Goal: Task Accomplishment & Management: Manage account settings

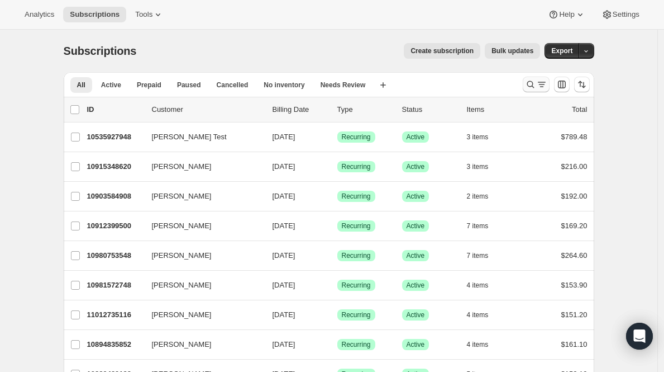
click at [536, 83] on icon "Search and filter results" at bounding box center [530, 84] width 11 height 11
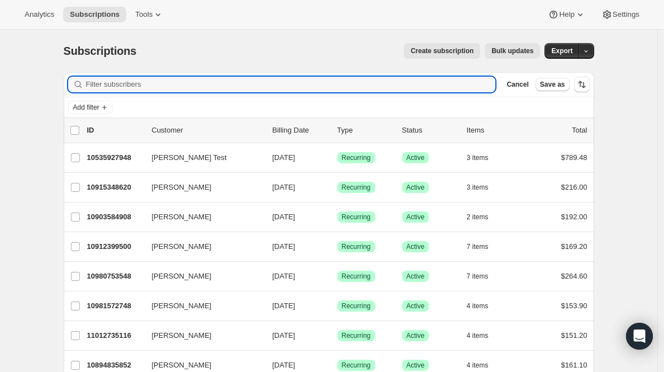
paste input "alysa.oleynik@gmail.com"
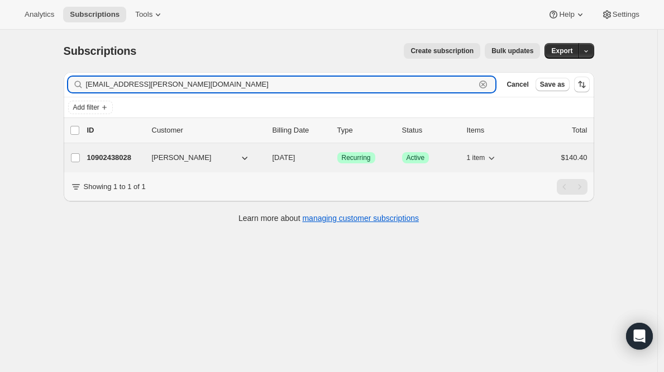
type input "alysa.oleynik@gmail.com"
click at [109, 160] on p "10902438028" at bounding box center [115, 157] width 56 height 11
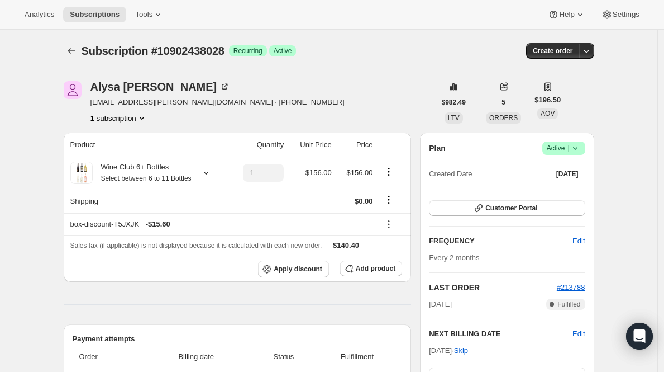
click at [559, 146] on span "Active |" at bounding box center [564, 147] width 34 height 11
click at [556, 184] on span "Cancel subscription" at bounding box center [563, 189] width 63 height 11
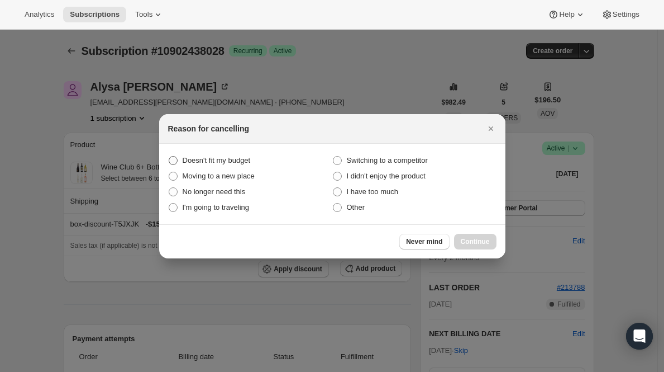
click at [225, 161] on span "Doesn't fit my budget" at bounding box center [217, 160] width 68 height 8
click at [169, 156] on budget "Doesn't fit my budget" at bounding box center [169, 156] width 1 height 1
radio budget "true"
click at [478, 241] on span "Continue" at bounding box center [475, 241] width 29 height 9
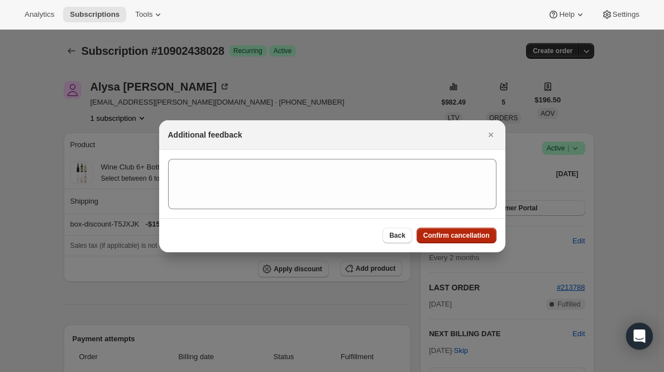
click at [478, 241] on button "Confirm cancellation" at bounding box center [457, 235] width 80 height 16
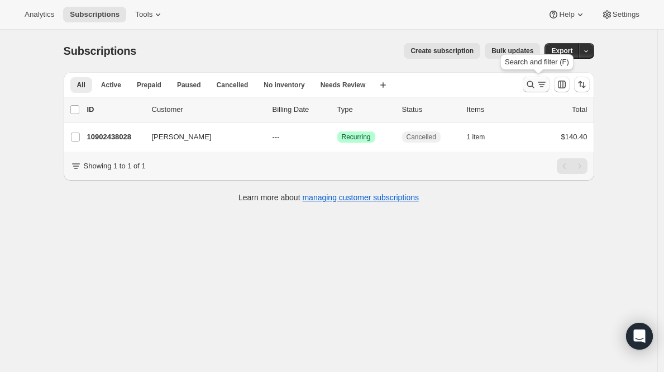
click at [543, 85] on icon "Search and filter results" at bounding box center [541, 84] width 11 height 11
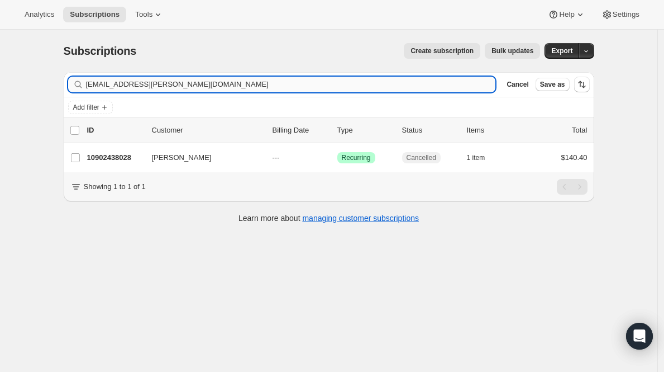
click at [284, 82] on input "alysa.oleynik@gmail.com" at bounding box center [291, 85] width 410 height 16
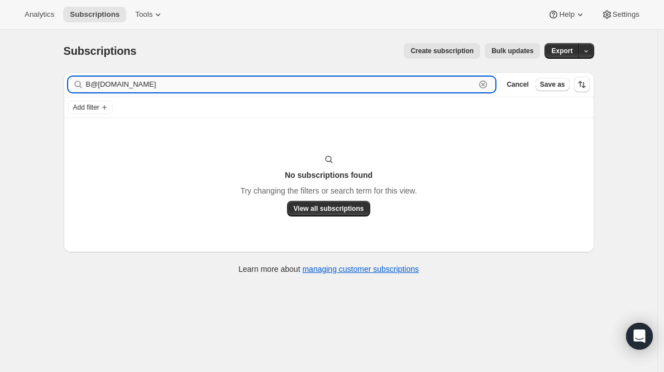
click at [156, 82] on input "B@proparazziphotos.com" at bounding box center [281, 85] width 390 height 16
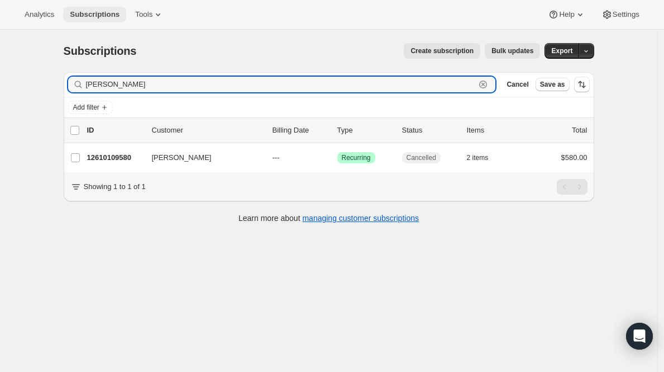
type input "[PERSON_NAME]"
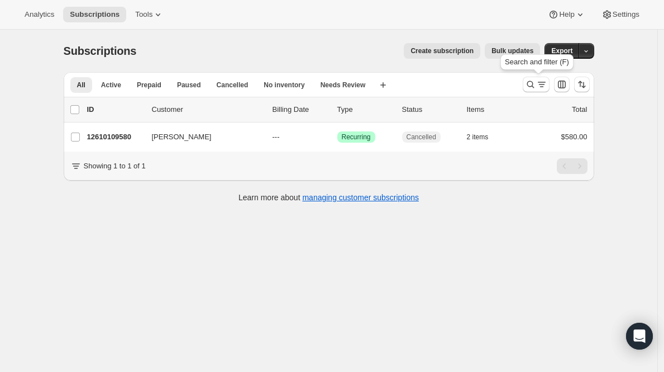
click at [540, 88] on icon "Search and filter results" at bounding box center [541, 84] width 11 height 11
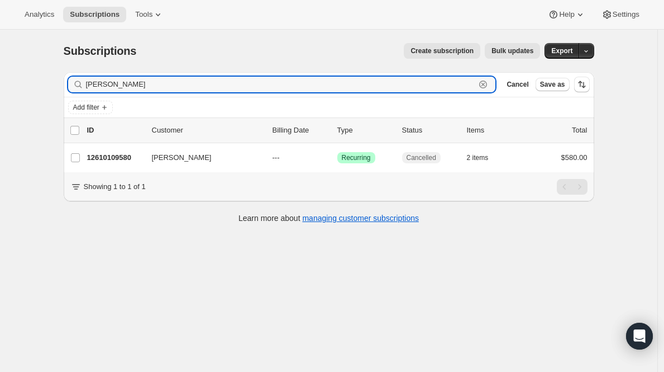
click at [484, 83] on icon "button" at bounding box center [483, 84] width 11 height 11
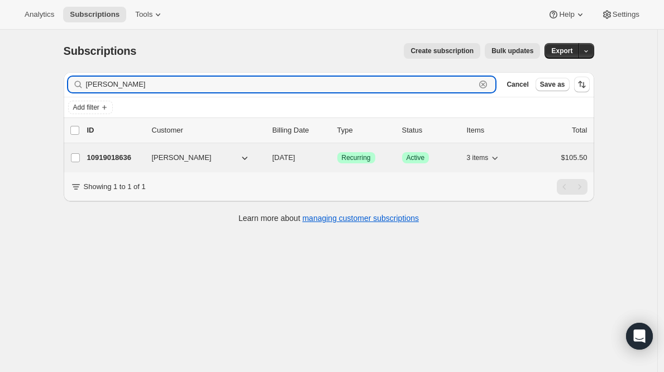
type input "[PERSON_NAME]"
click at [105, 160] on p "10919018636" at bounding box center [115, 157] width 56 height 11
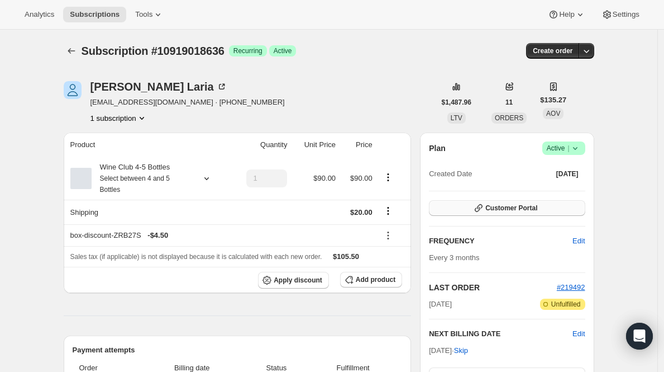
click at [495, 210] on span "Customer Portal" at bounding box center [511, 207] width 52 height 9
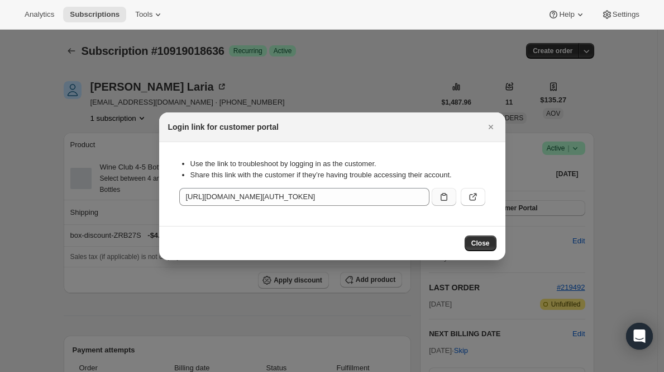
click at [440, 199] on icon ":rcd:" at bounding box center [444, 196] width 11 height 11
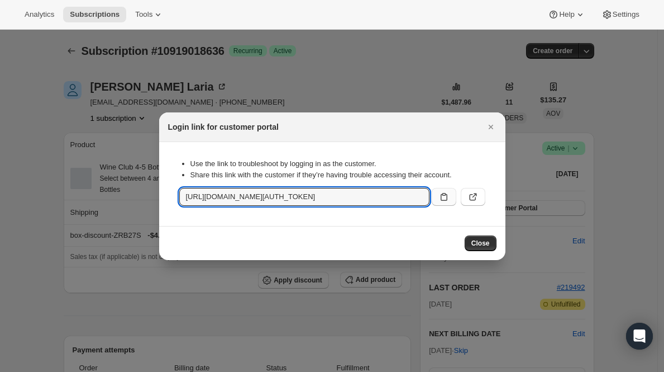
click at [54, 134] on div at bounding box center [332, 186] width 664 height 372
